Goal: Task Accomplishment & Management: Manage account settings

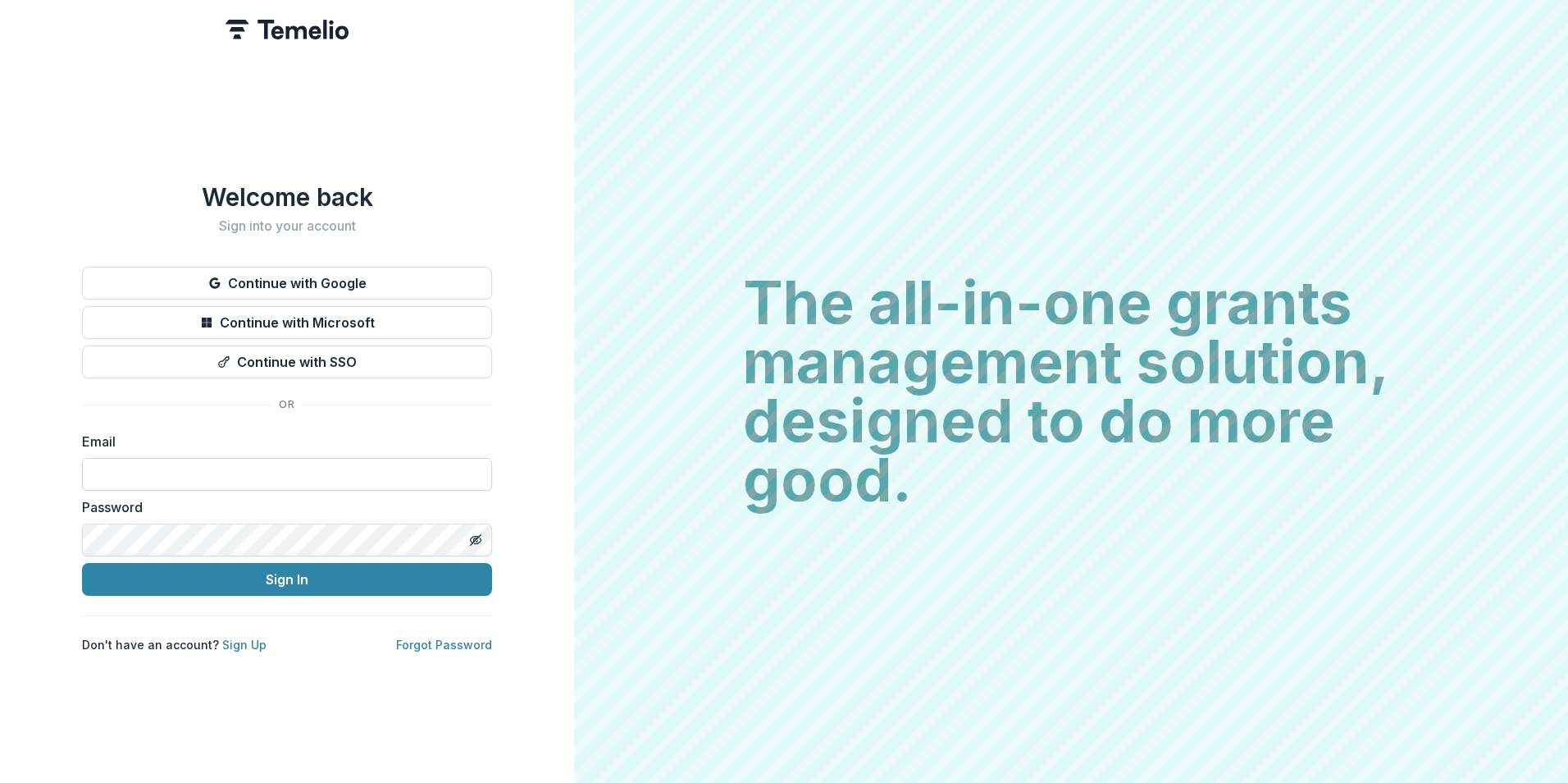
click at [247, 469] on input at bounding box center [287, 474] width 410 height 33
type input "**********"
click at [82, 563] on button "Sign In" at bounding box center [287, 579] width 410 height 33
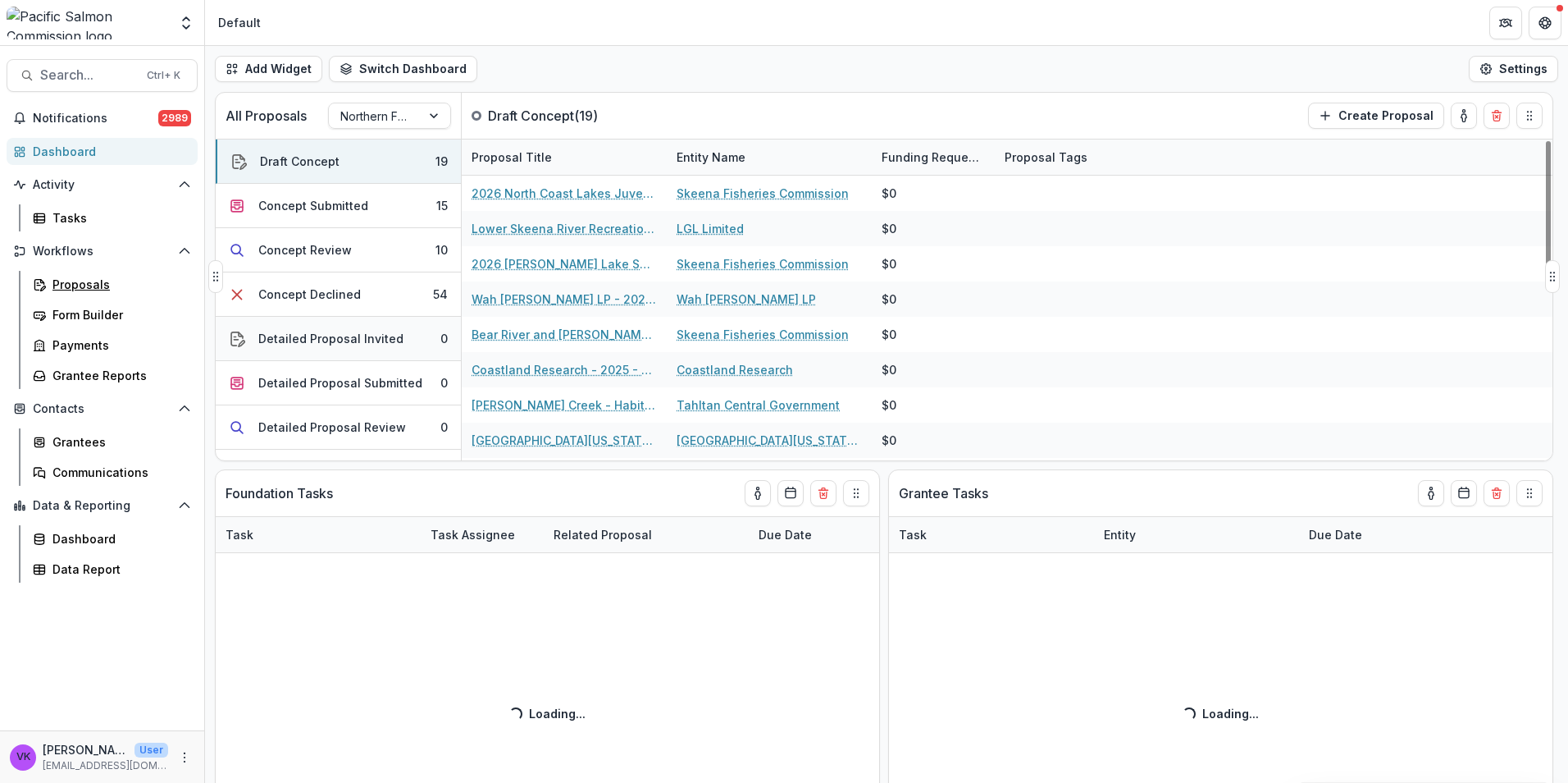
drag, startPoint x: 97, startPoint y: 289, endPoint x: 397, endPoint y: 317, distance: 301.3
click at [97, 289] on div "Proposals" at bounding box center [118, 285] width 132 height 17
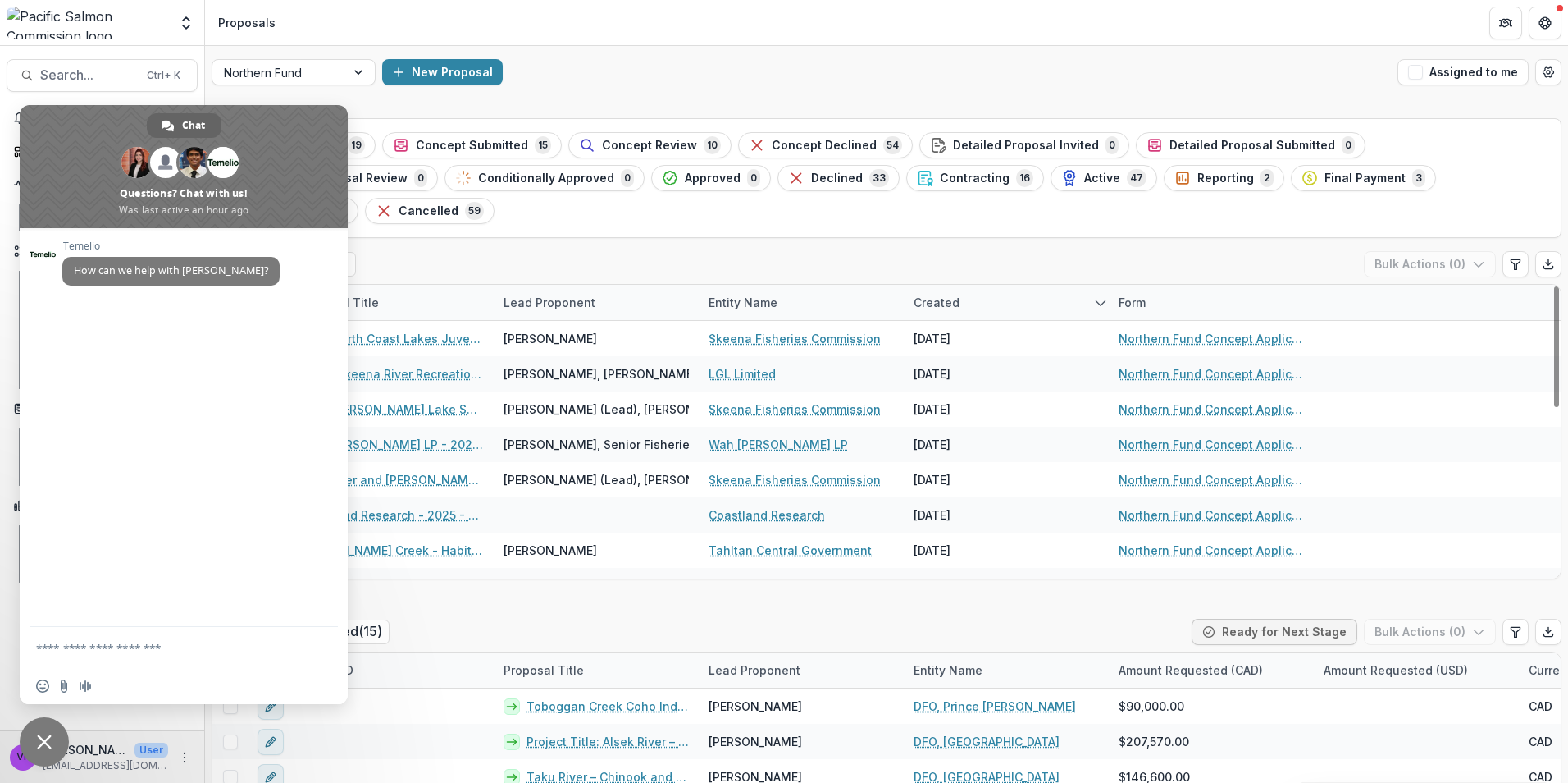
click at [43, 749] on span "Close chat" at bounding box center [44, 742] width 49 height 49
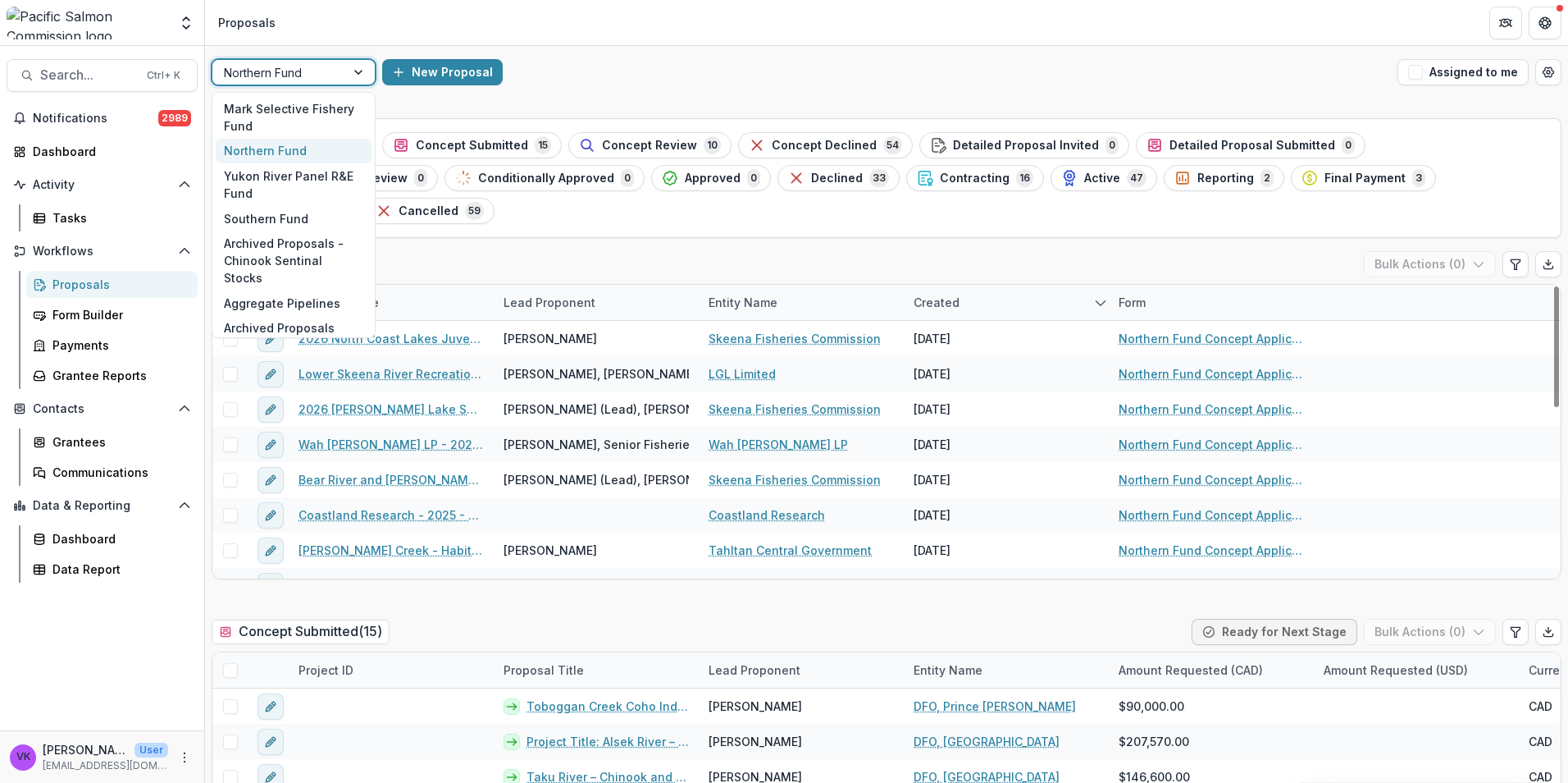
click at [365, 66] on div at bounding box center [360, 72] width 29 height 25
click at [263, 216] on div "Southern Fund" at bounding box center [293, 218] width 156 height 25
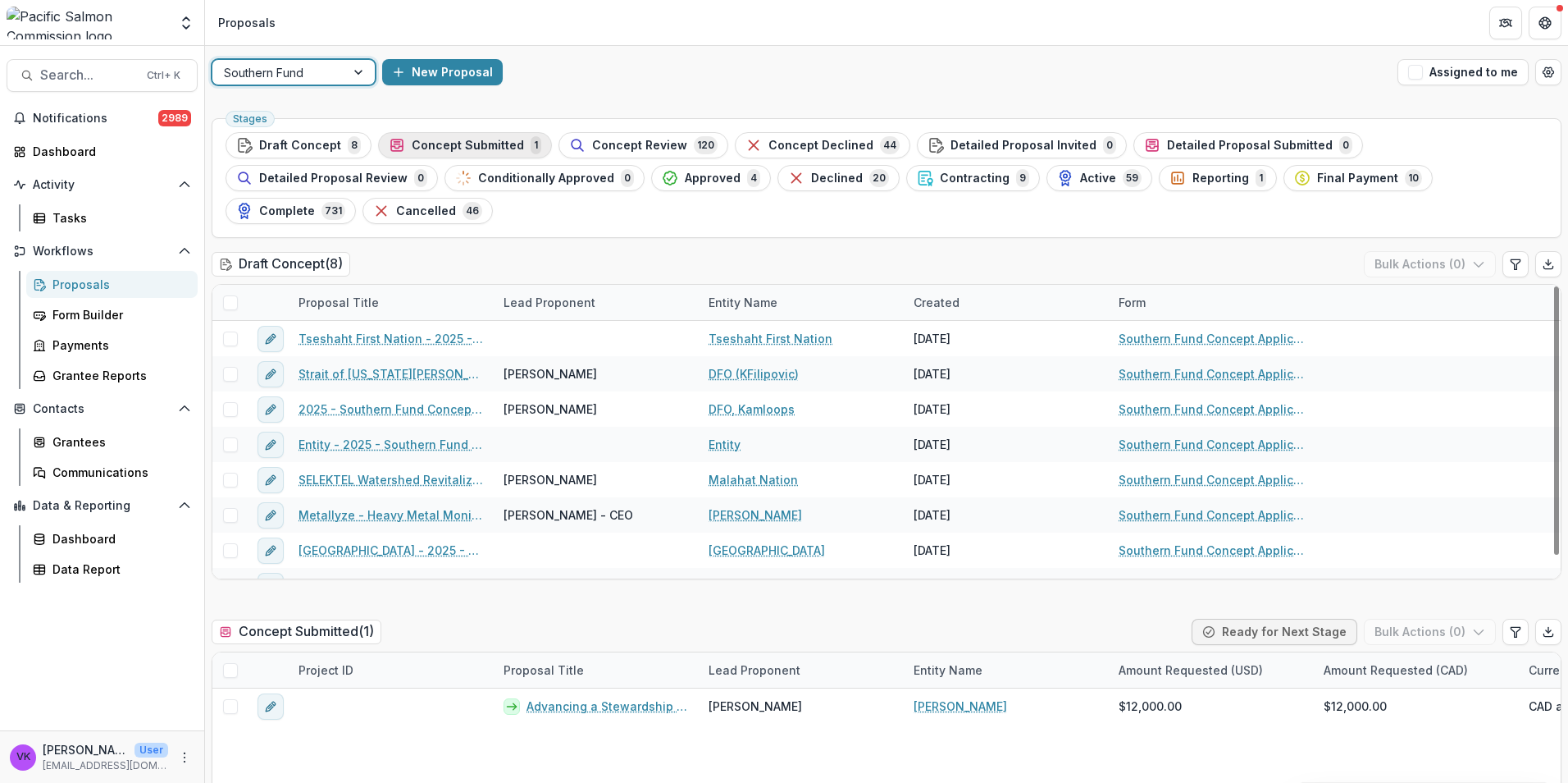
drag, startPoint x: 483, startPoint y: 144, endPoint x: 834, endPoint y: 254, distance: 367.8
click at [483, 146] on span "Concept Submitted" at bounding box center [468, 146] width 112 height 14
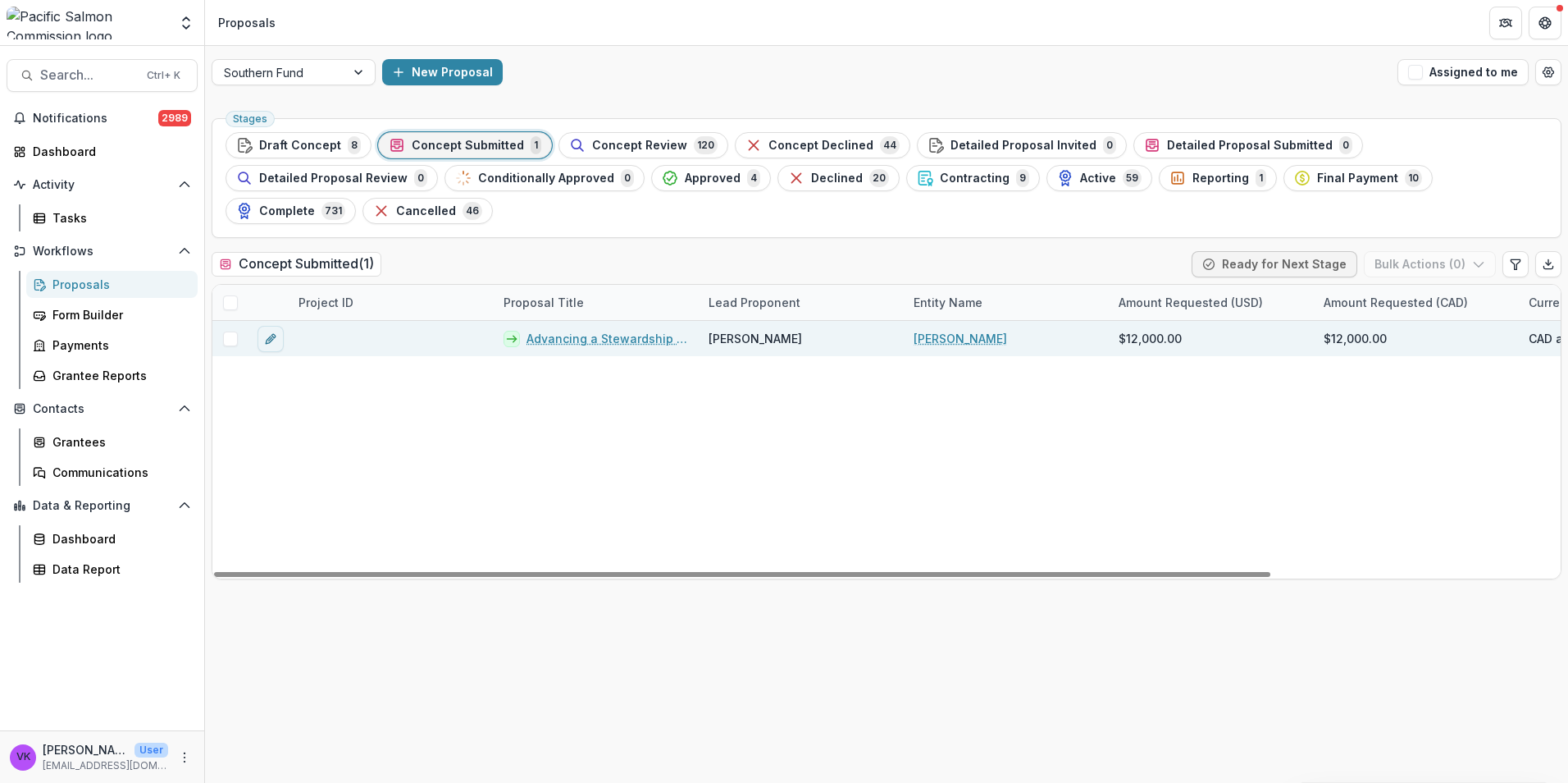
drag, startPoint x: 572, startPoint y: 306, endPoint x: 610, endPoint y: 313, distance: 38.6
click at [573, 329] on link "Advancing a Stewardship Model for Okanagan River Chinook salmon habitat managem…" at bounding box center [608, 338] width 162 height 17
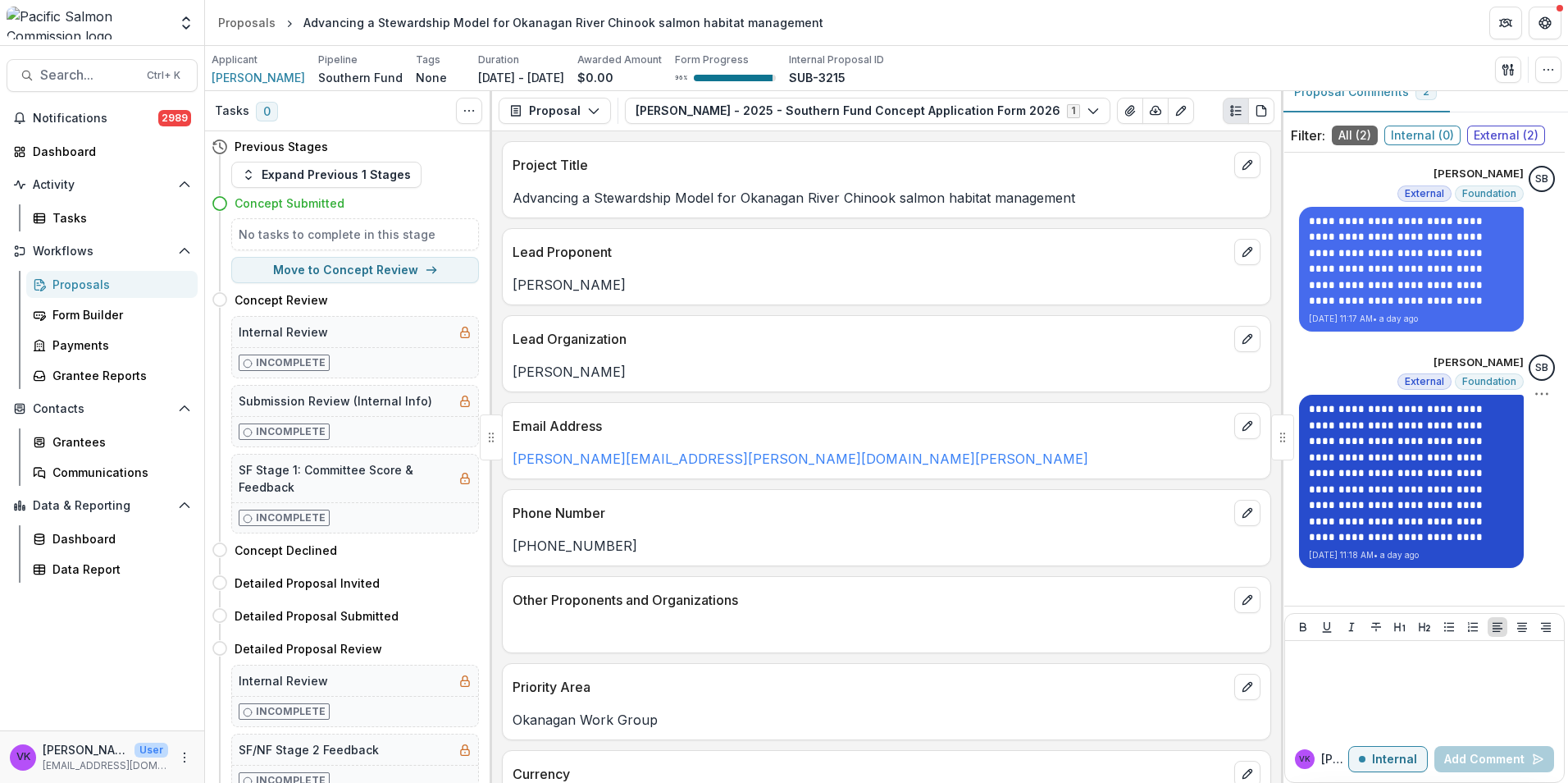
scroll to position [37, 0]
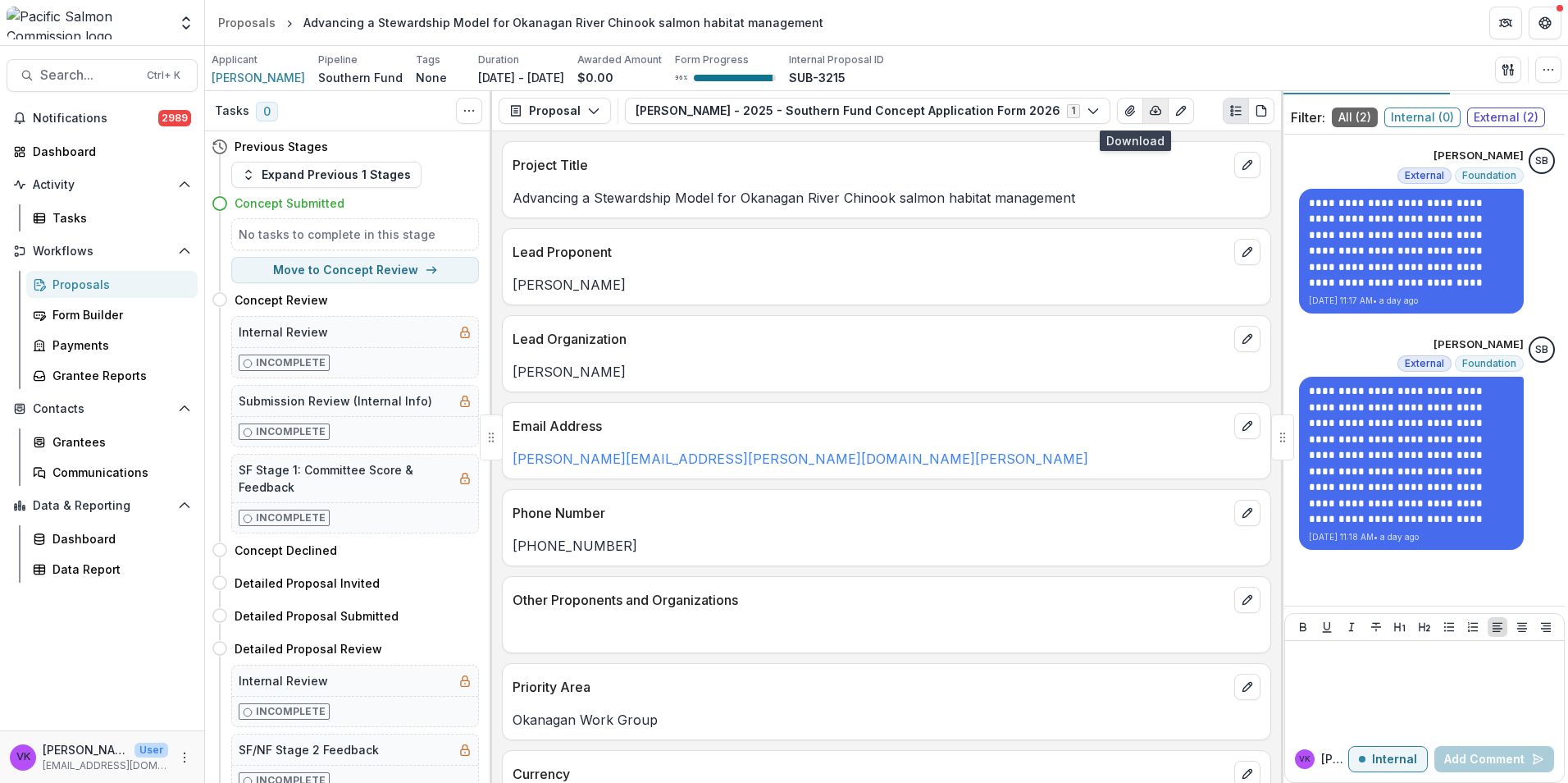
click at [1149, 110] on icon "button" at bounding box center [1155, 110] width 13 height 13
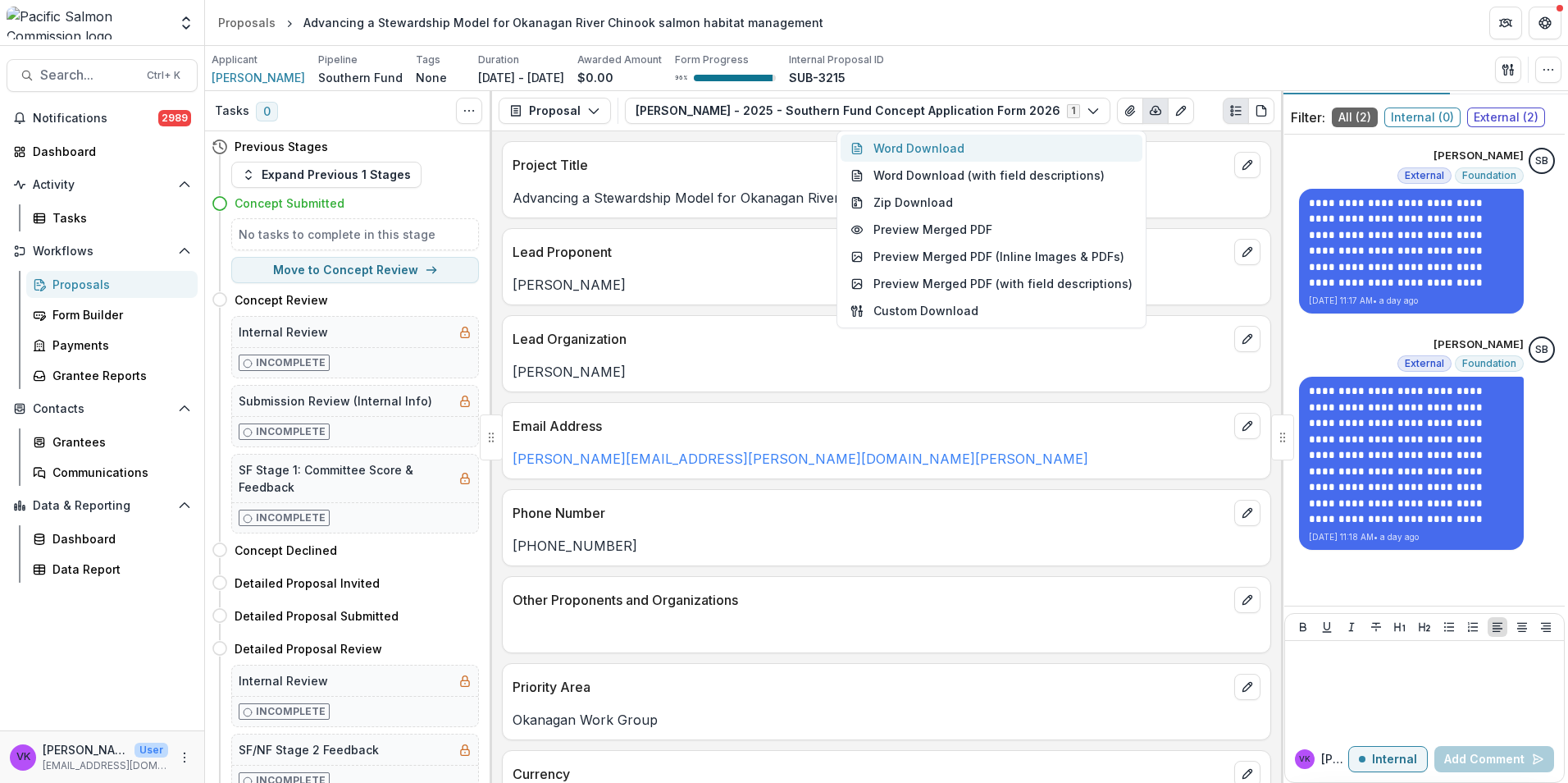
click at [928, 148] on button "Word Download" at bounding box center [991, 147] width 302 height 27
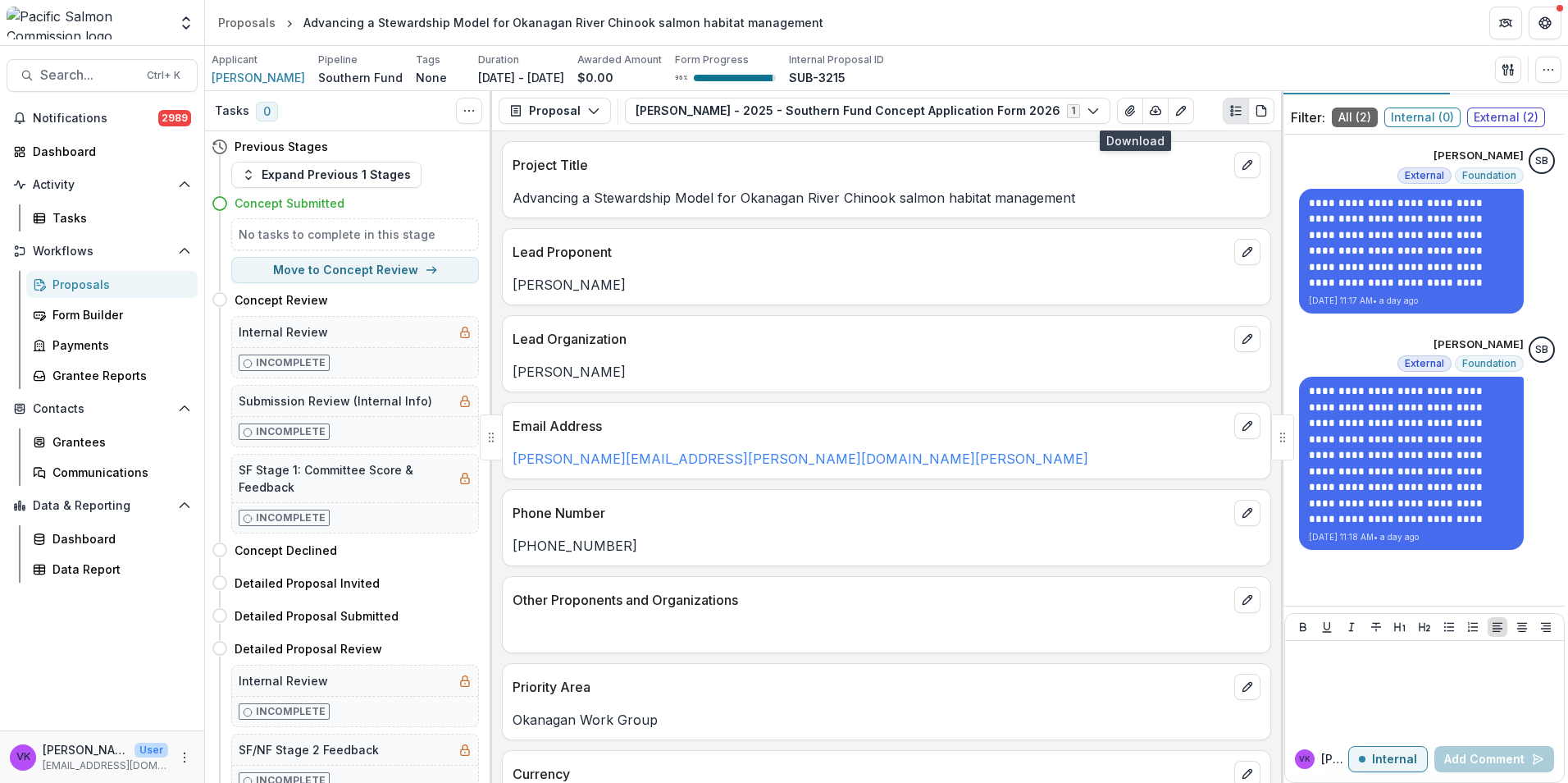
click at [983, 35] on header "Proposals Advancing a Stewardship Model for Okanagan River Chinook salmon habit…" at bounding box center [886, 22] width 1363 height 45
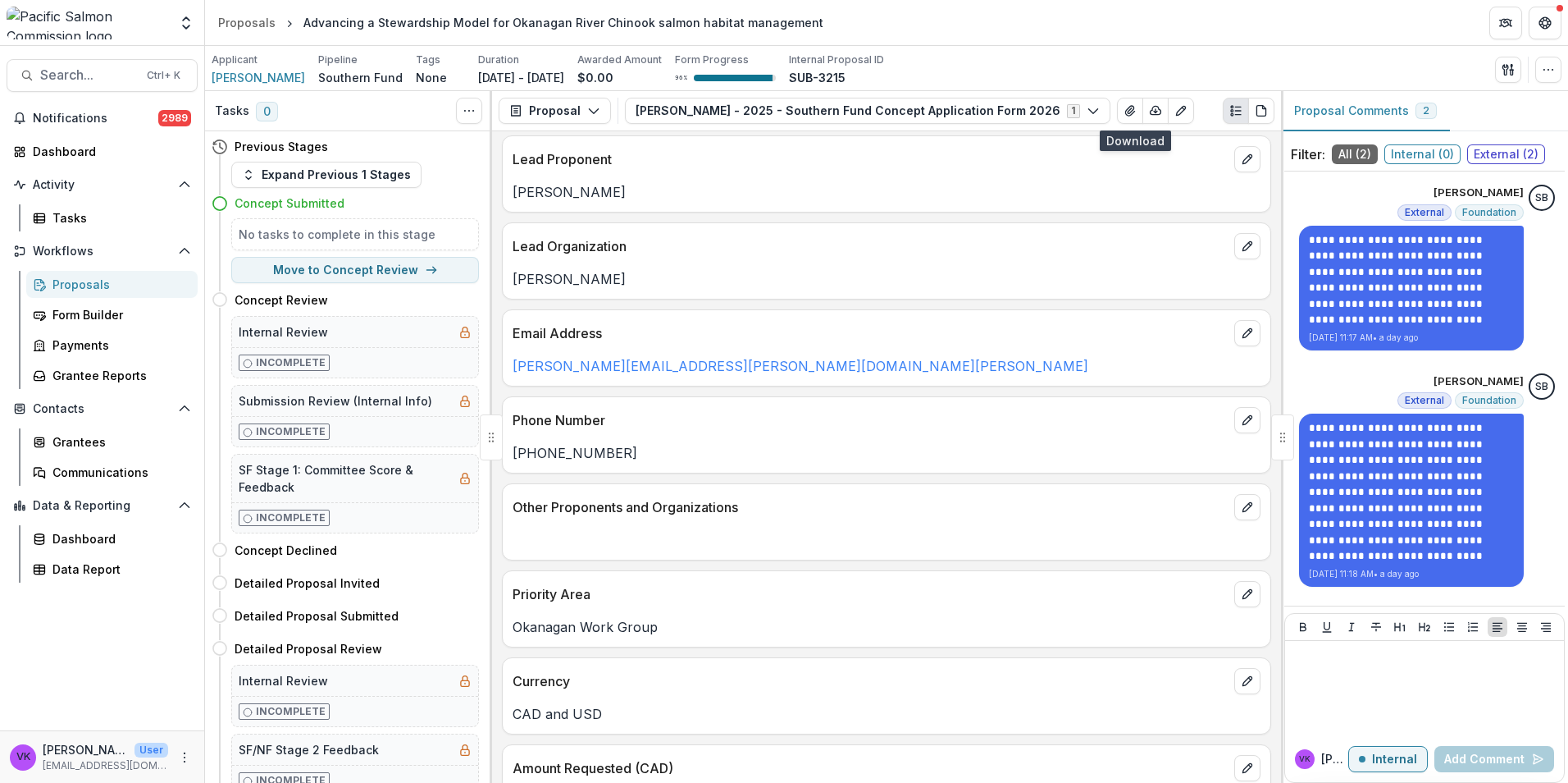
scroll to position [246, 0]
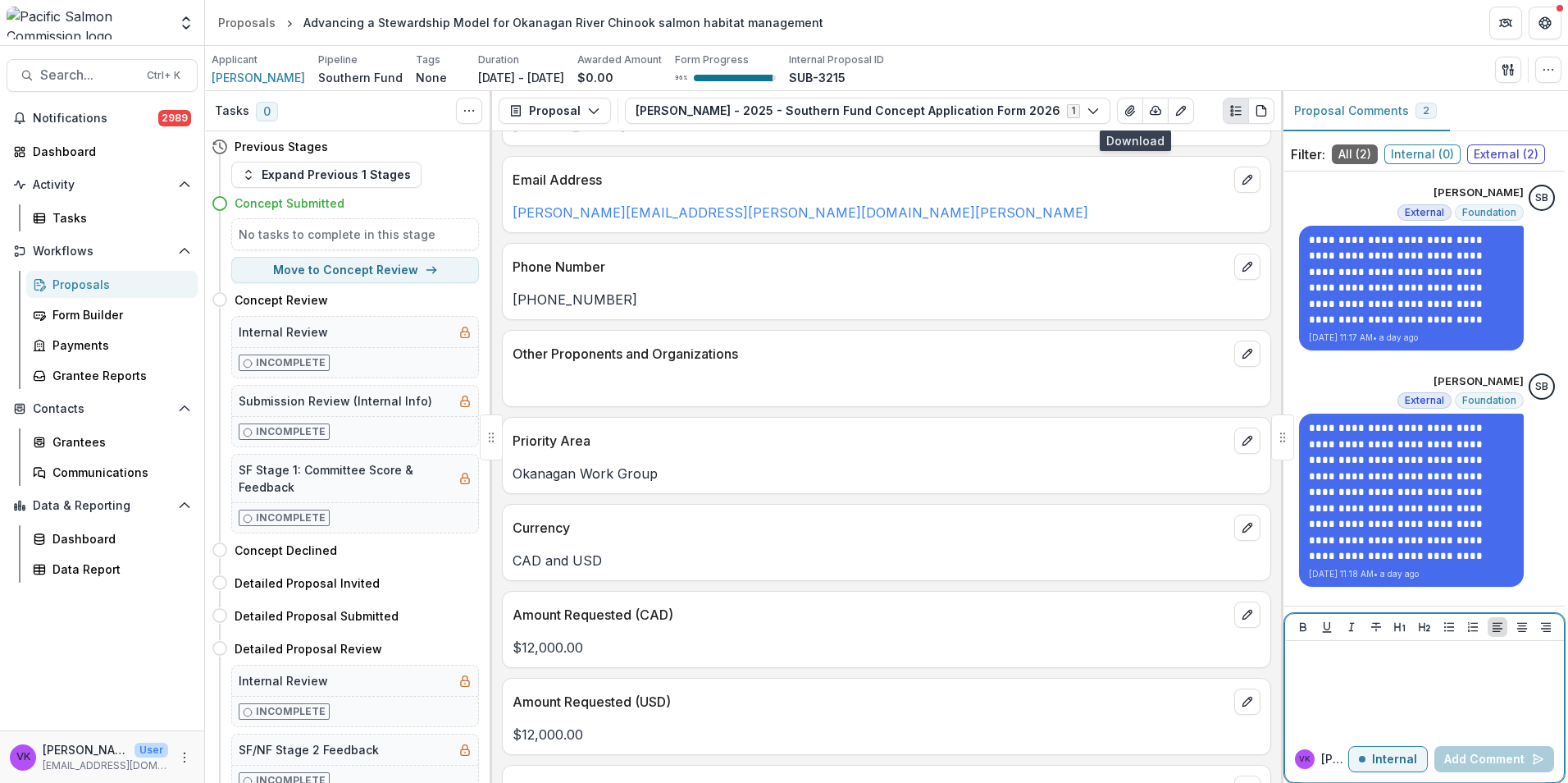
click at [1398, 679] on div at bounding box center [1425, 688] width 265 height 82
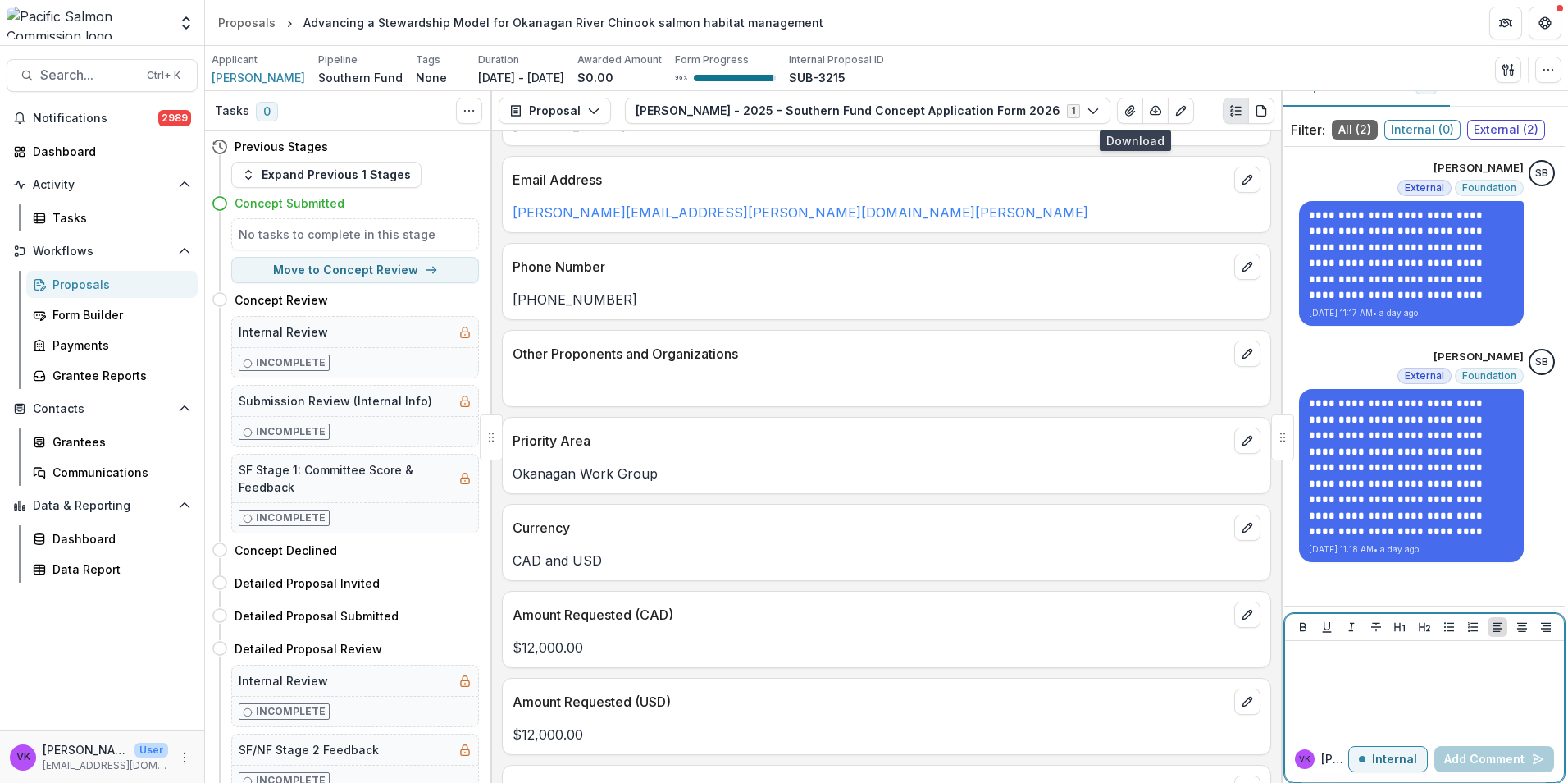
scroll to position [37, 0]
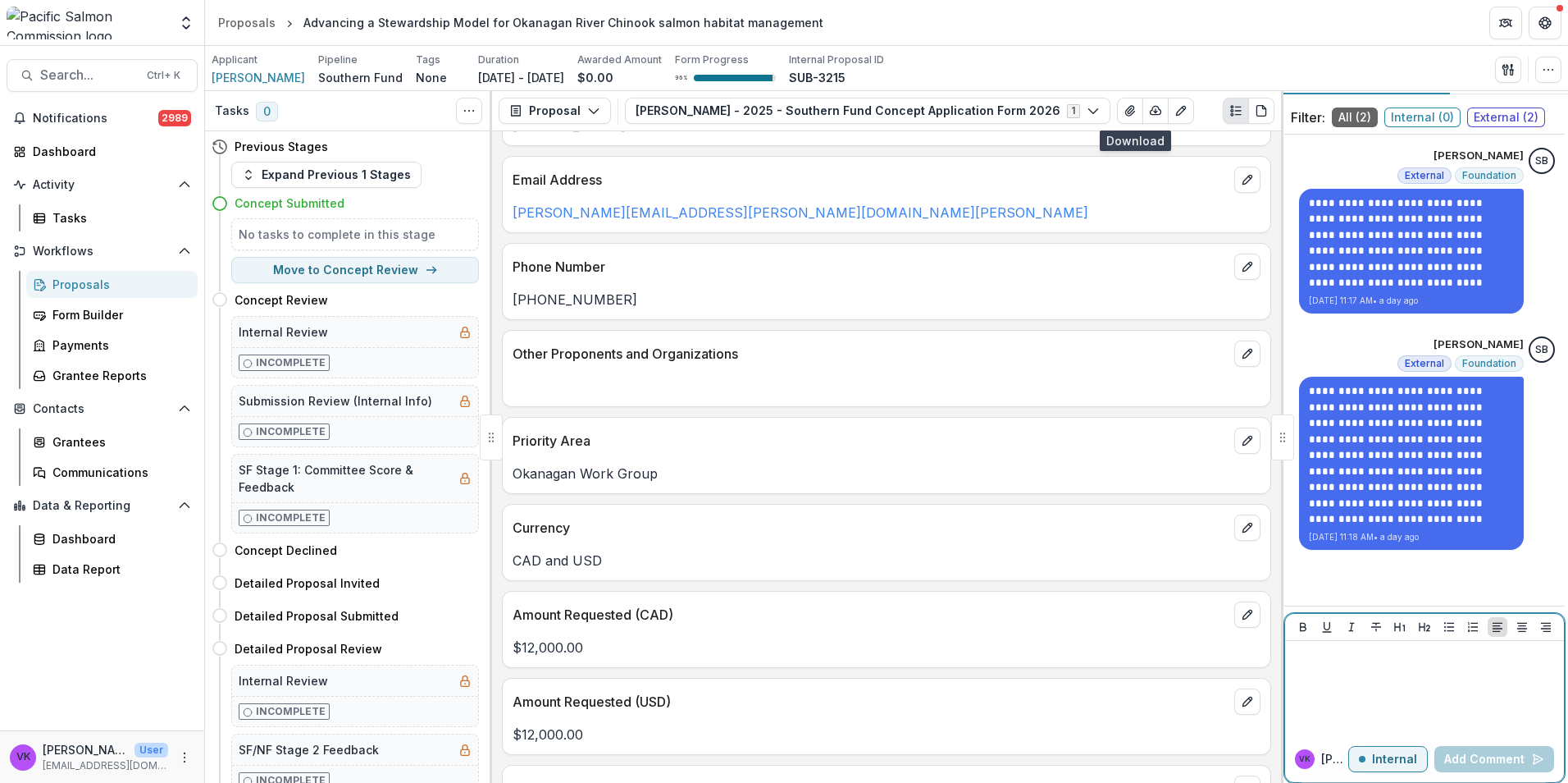
drag, startPoint x: 1387, startPoint y: 765, endPoint x: 1462, endPoint y: 760, distance: 75.2
click at [1388, 764] on p "Internal" at bounding box center [1395, 759] width 45 height 14
click at [1329, 648] on p at bounding box center [1425, 656] width 265 height 18
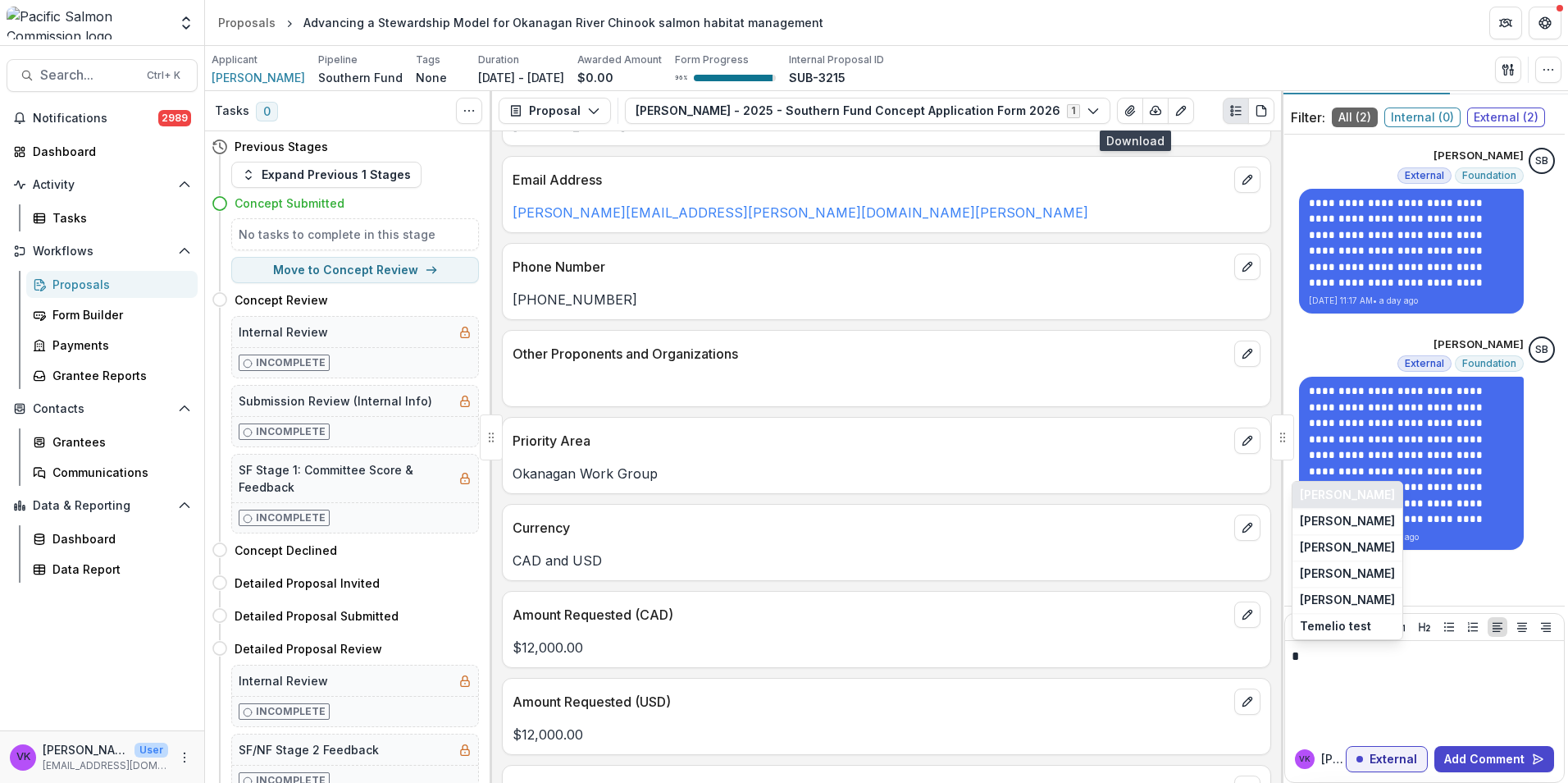
drag, startPoint x: 1361, startPoint y: 496, endPoint x: 1403, endPoint y: 586, distance: 99.3
click at [1361, 497] on button "[PERSON_NAME]" at bounding box center [1347, 495] width 109 height 26
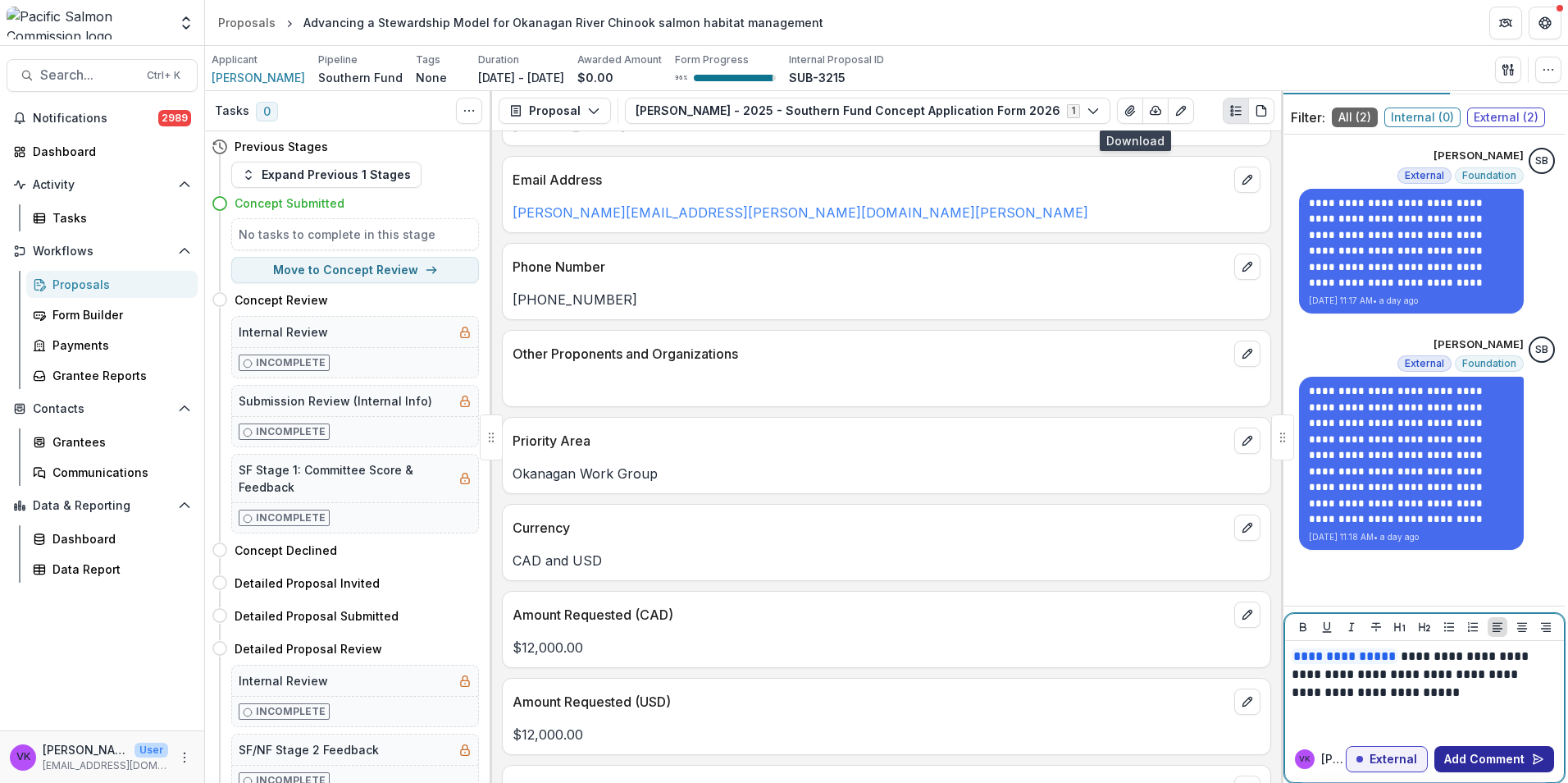
click at [1508, 758] on button "Add Comment" at bounding box center [1494, 759] width 120 height 26
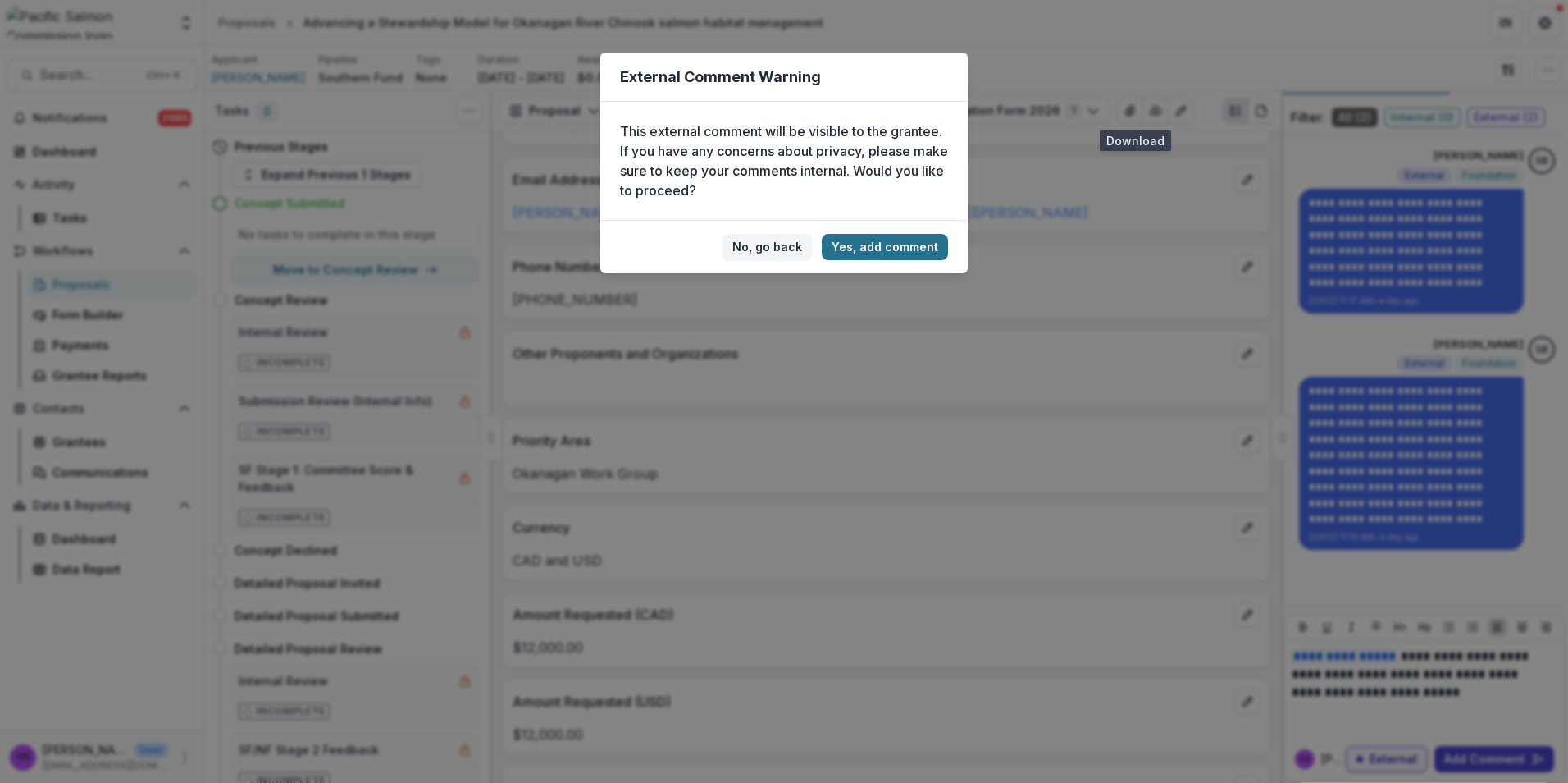
click at [864, 249] on button "Yes, add comment" at bounding box center [884, 247] width 127 height 26
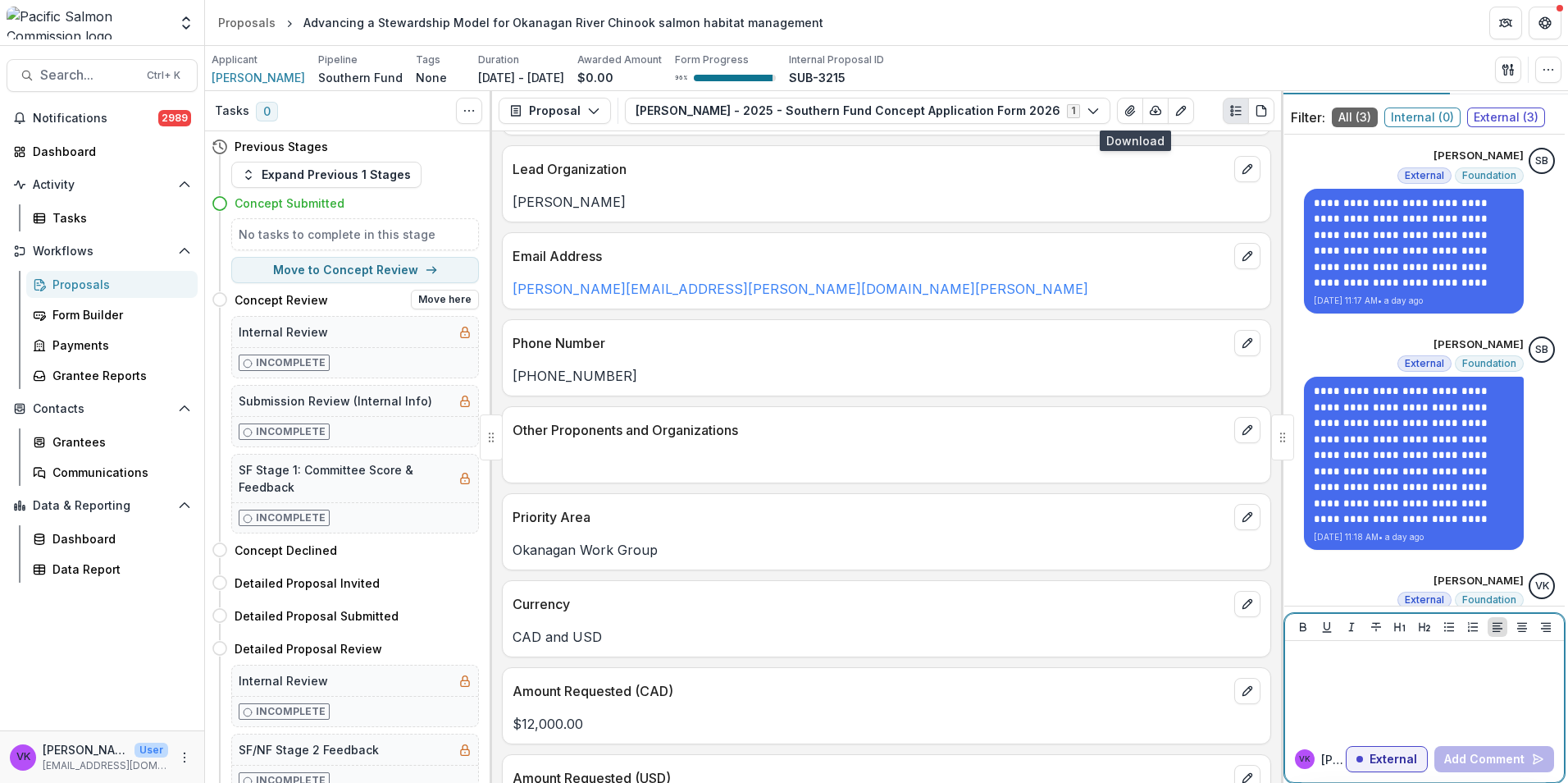
scroll to position [82, 0]
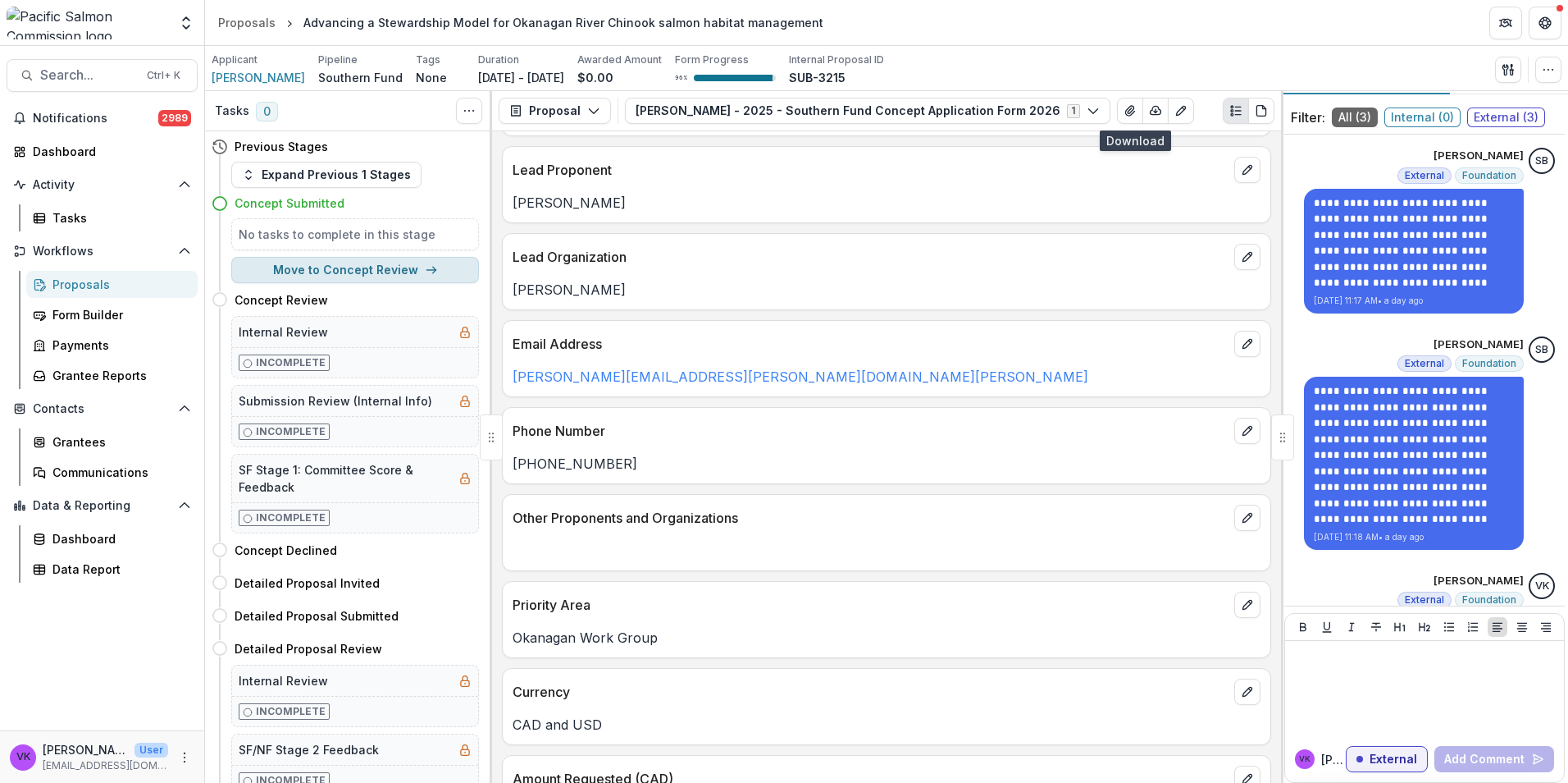
click at [390, 270] on button "Move to Concept Review" at bounding box center [354, 270] width 247 height 26
select select "**********"
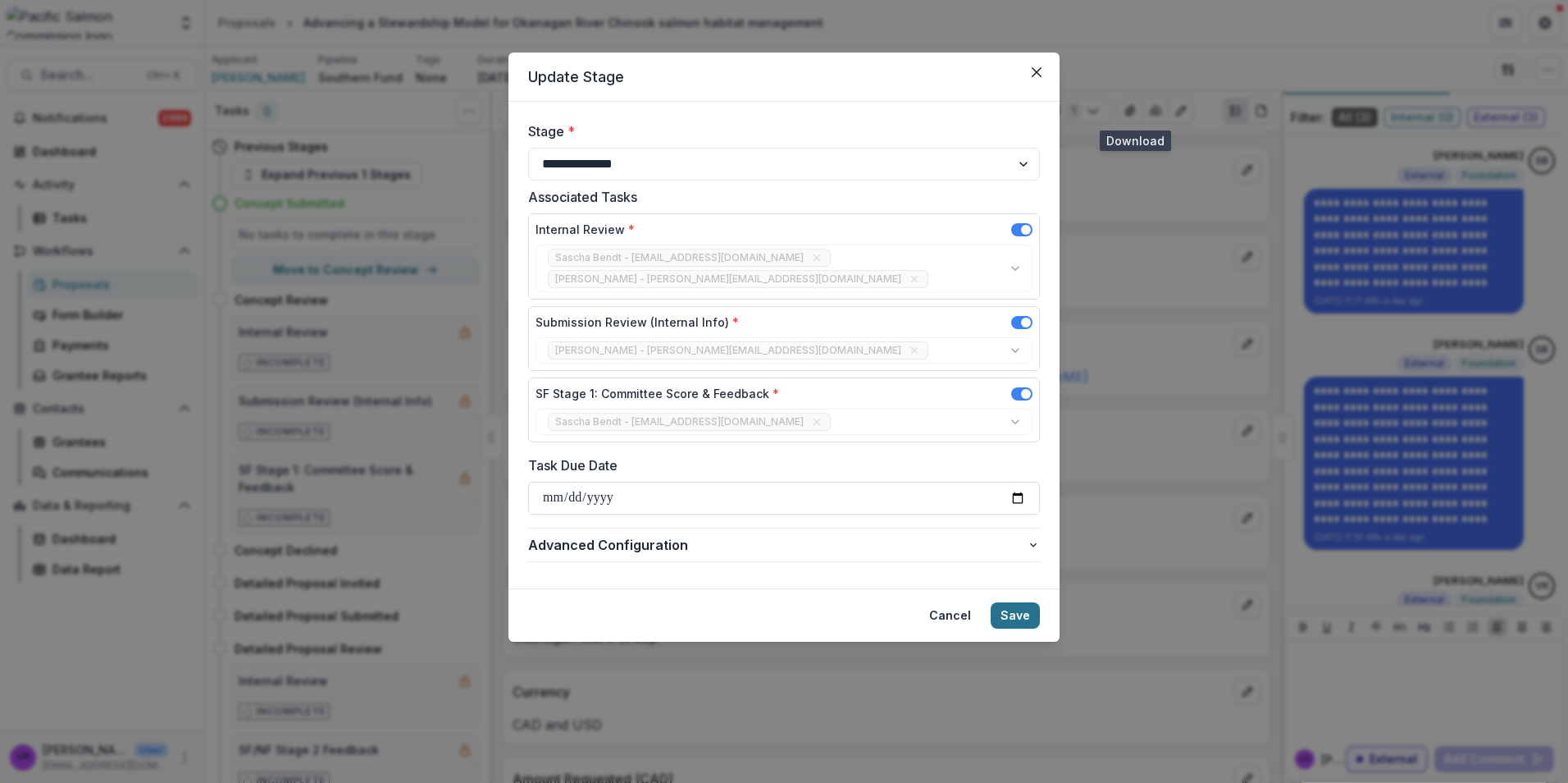
drag, startPoint x: 1005, startPoint y: 596, endPoint x: 1234, endPoint y: 575, distance: 230.0
click at [1004, 602] on button "Save" at bounding box center [1015, 615] width 49 height 26
